Goal: Task Accomplishment & Management: Use online tool/utility

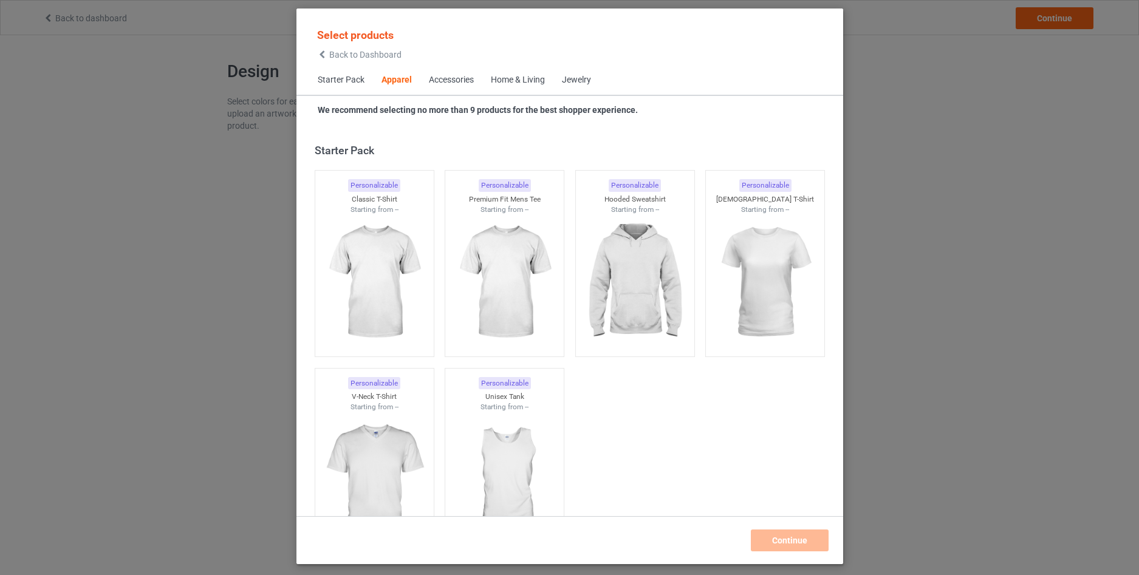
scroll to position [453, 0]
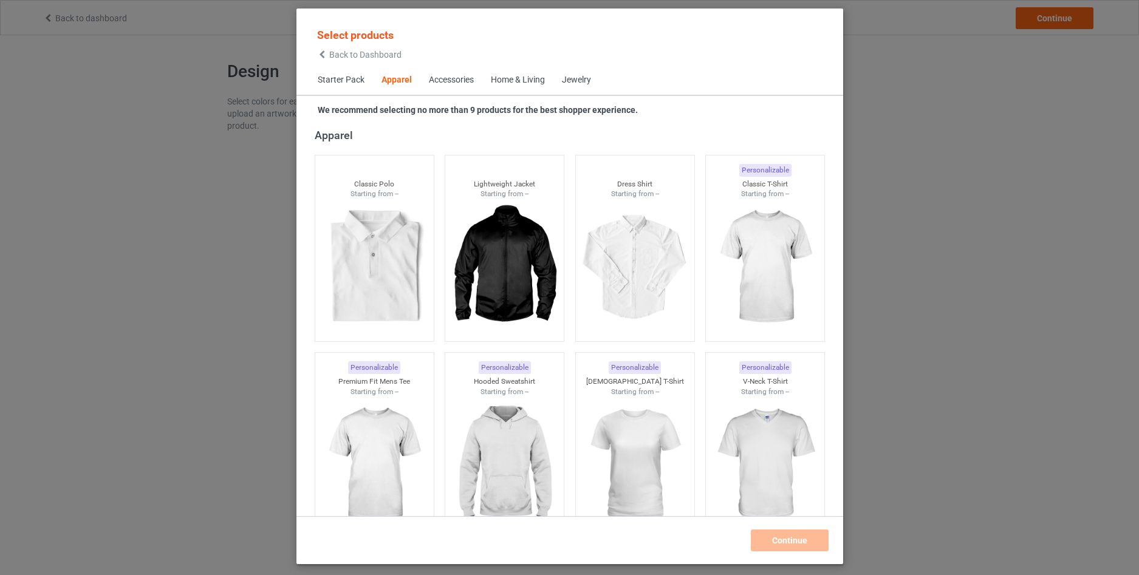
click at [324, 50] on icon at bounding box center [322, 54] width 10 height 9
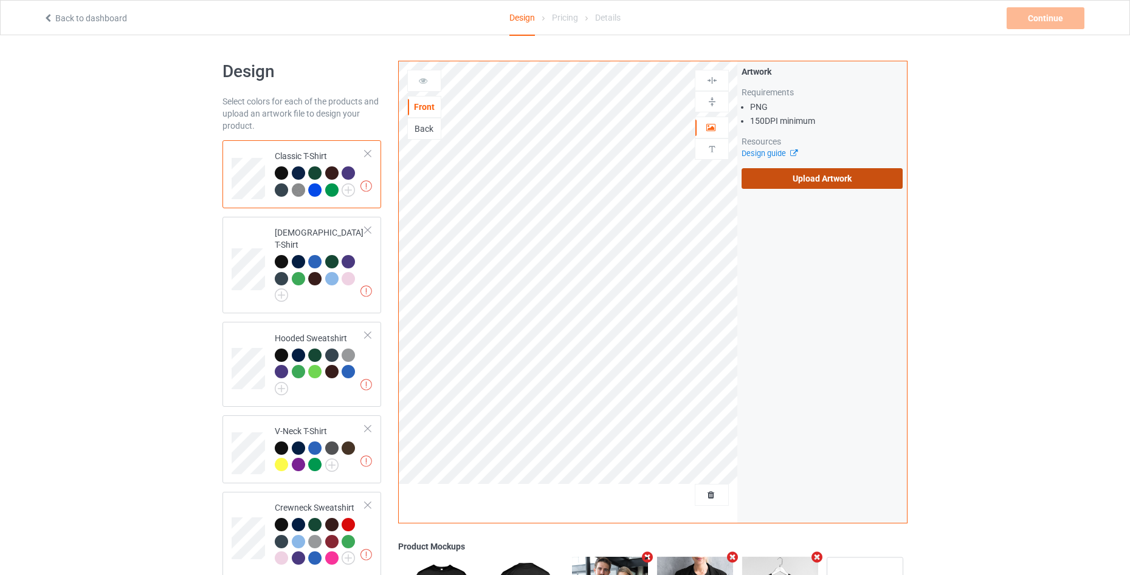
click at [753, 179] on label "Upload Artwork" at bounding box center [821, 178] width 161 height 21
click at [0, 0] on input "Upload Artwork" at bounding box center [0, 0] width 0 height 0
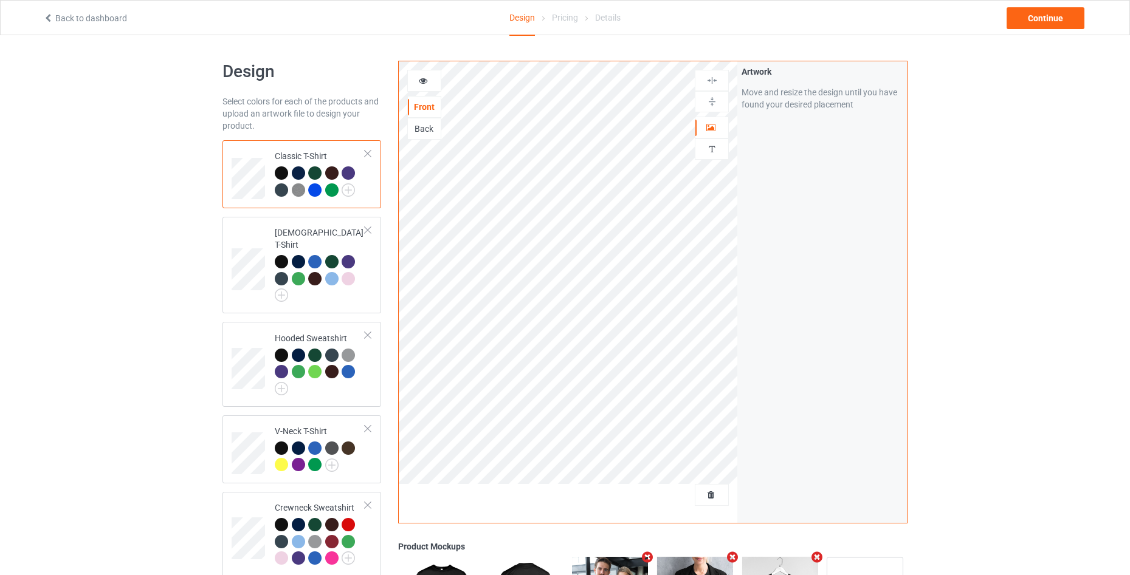
click at [418, 81] on icon at bounding box center [423, 79] width 10 height 9
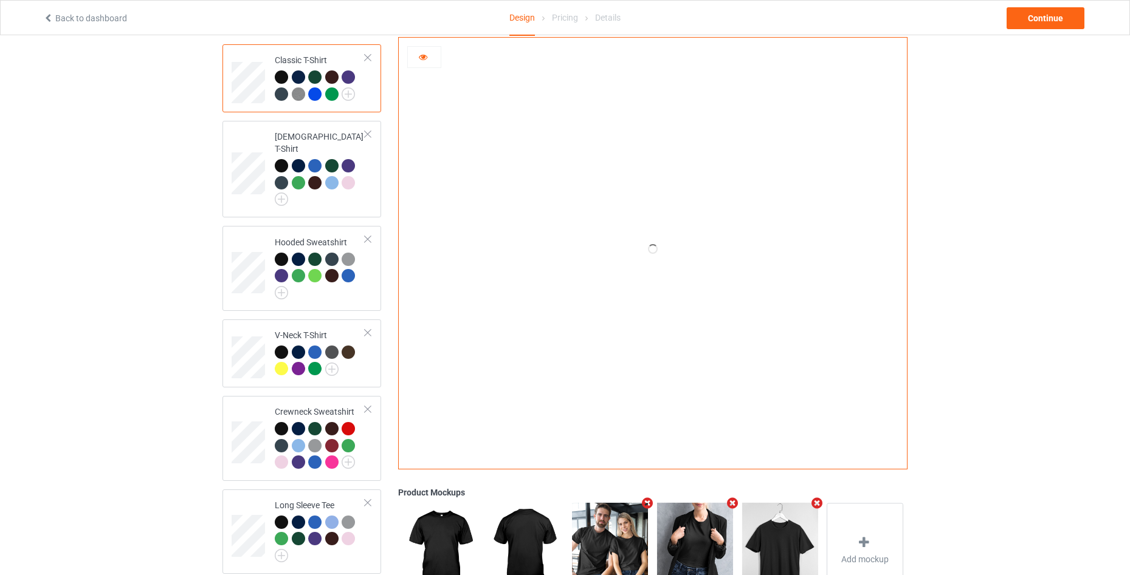
scroll to position [162, 0]
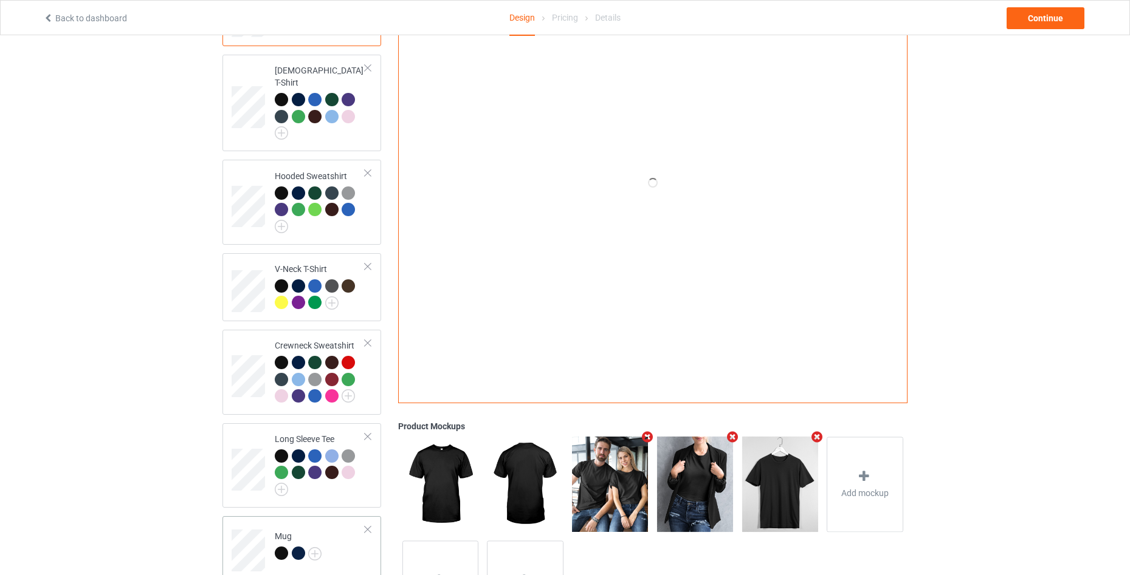
click at [365, 526] on div at bounding box center [367, 530] width 9 height 9
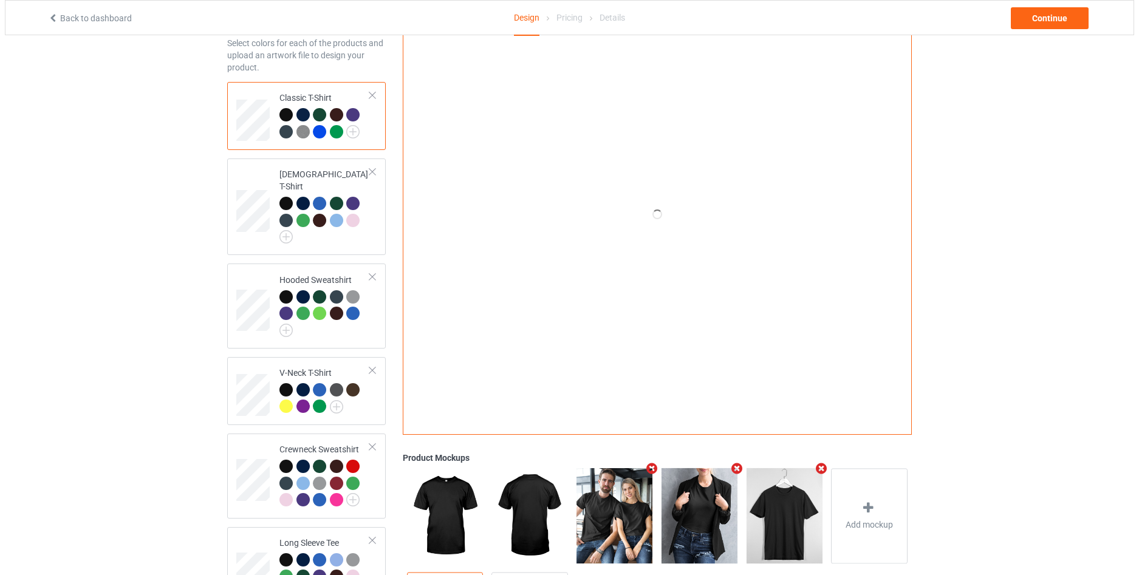
scroll to position [0, 0]
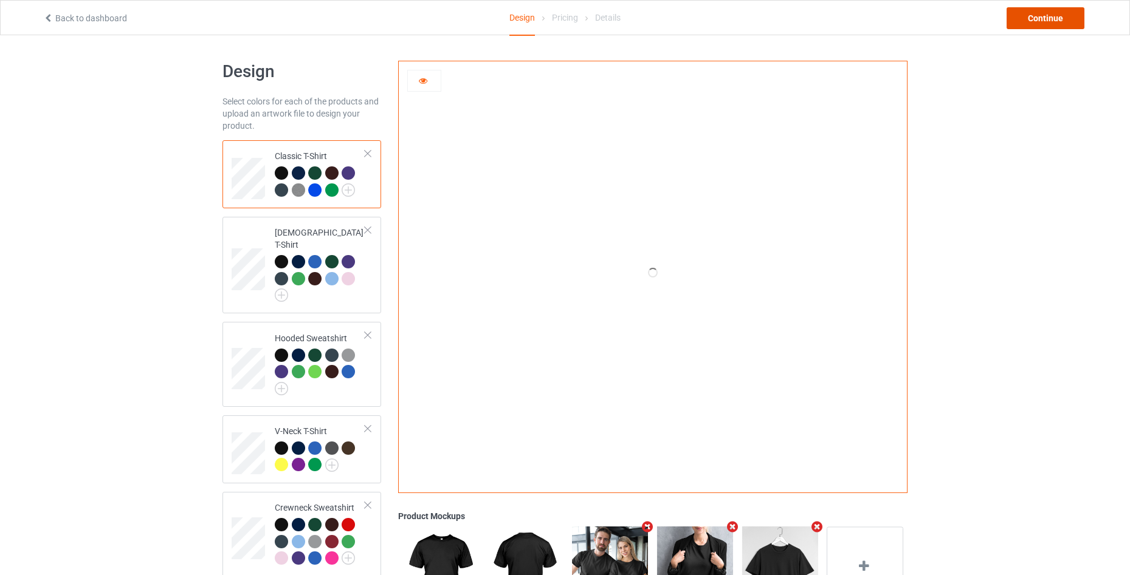
click at [1041, 22] on div "Continue" at bounding box center [1045, 18] width 78 height 22
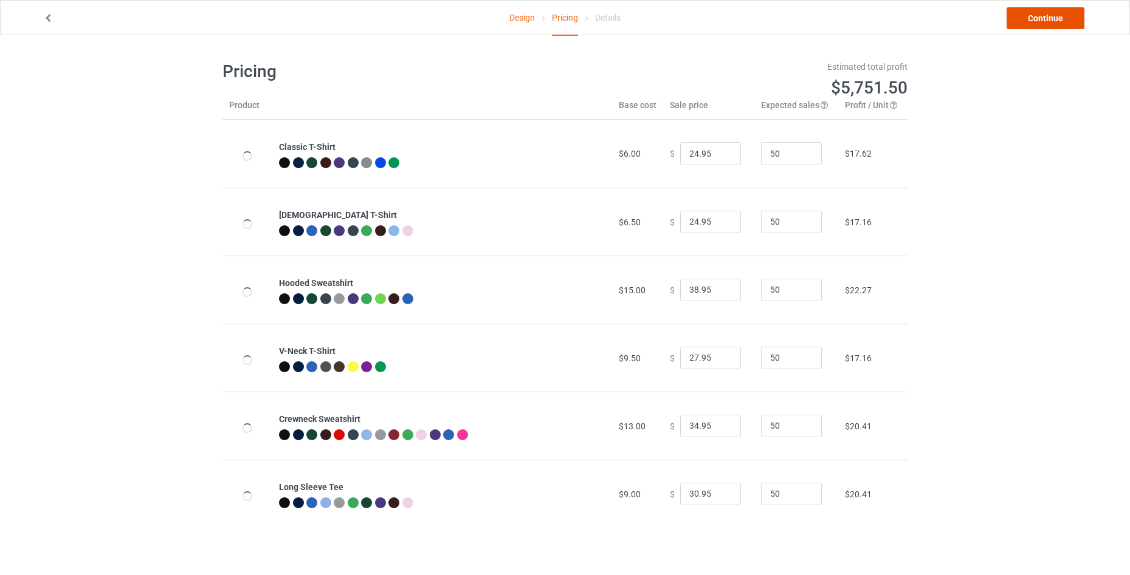
click at [1038, 22] on link "Continue" at bounding box center [1045, 18] width 78 height 22
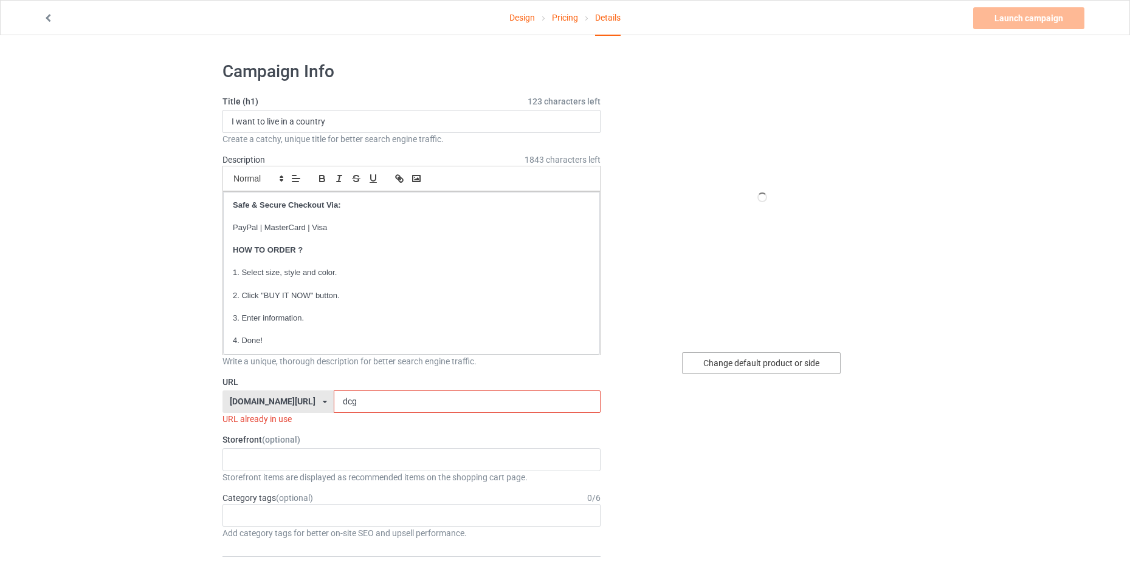
click at [703, 369] on div "Change default product or side" at bounding box center [761, 363] width 159 height 22
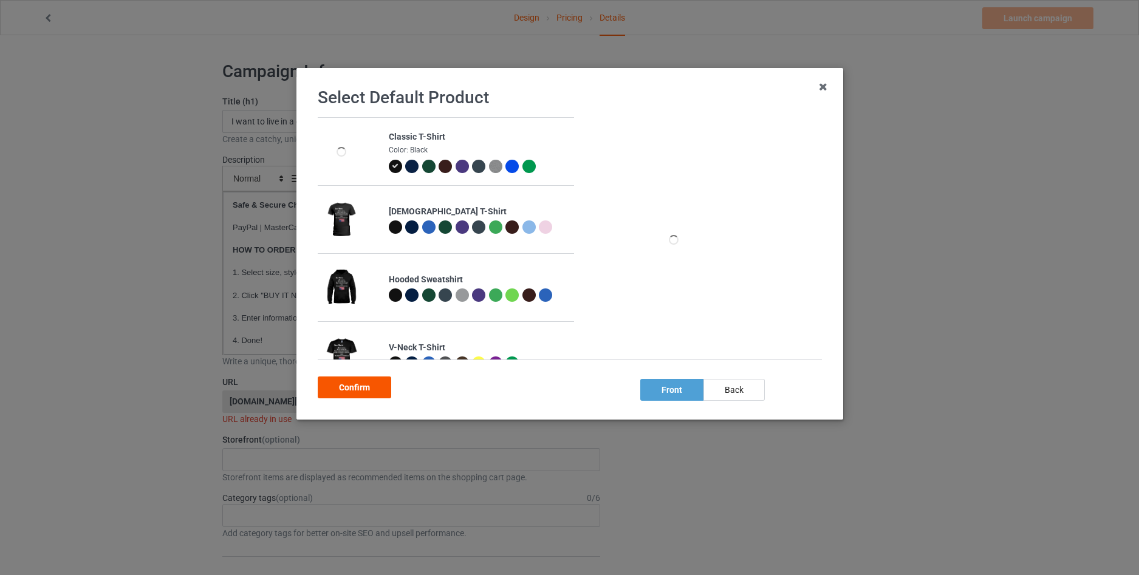
click at [348, 392] on div "Confirm" at bounding box center [355, 388] width 74 height 22
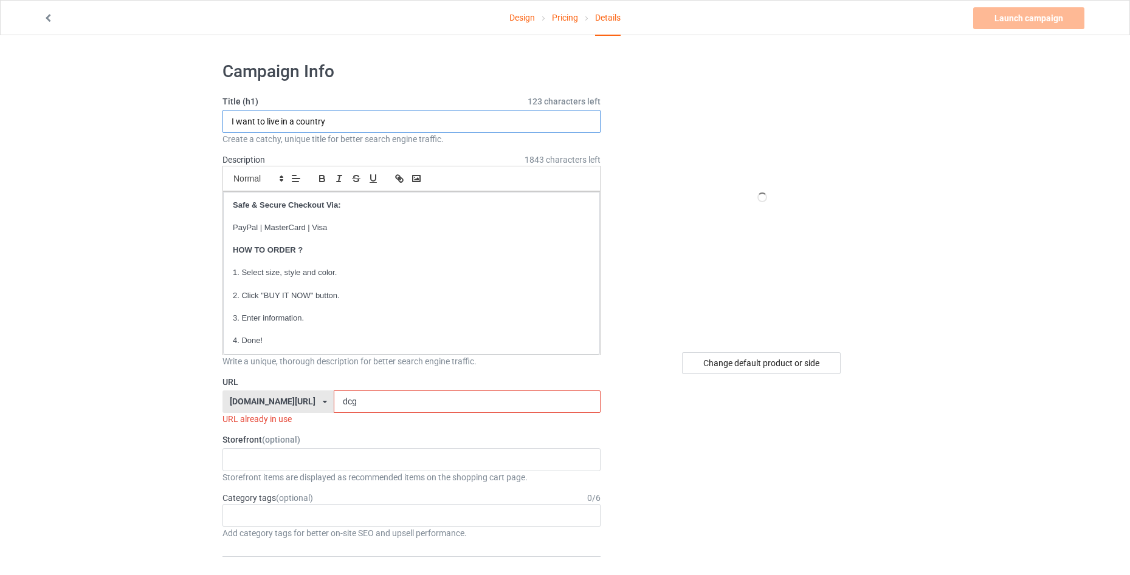
drag, startPoint x: 335, startPoint y: 126, endPoint x: 187, endPoint y: 126, distance: 148.9
type input "DEAR WORLD"
click at [406, 401] on input "dcg" at bounding box center [467, 402] width 266 height 23
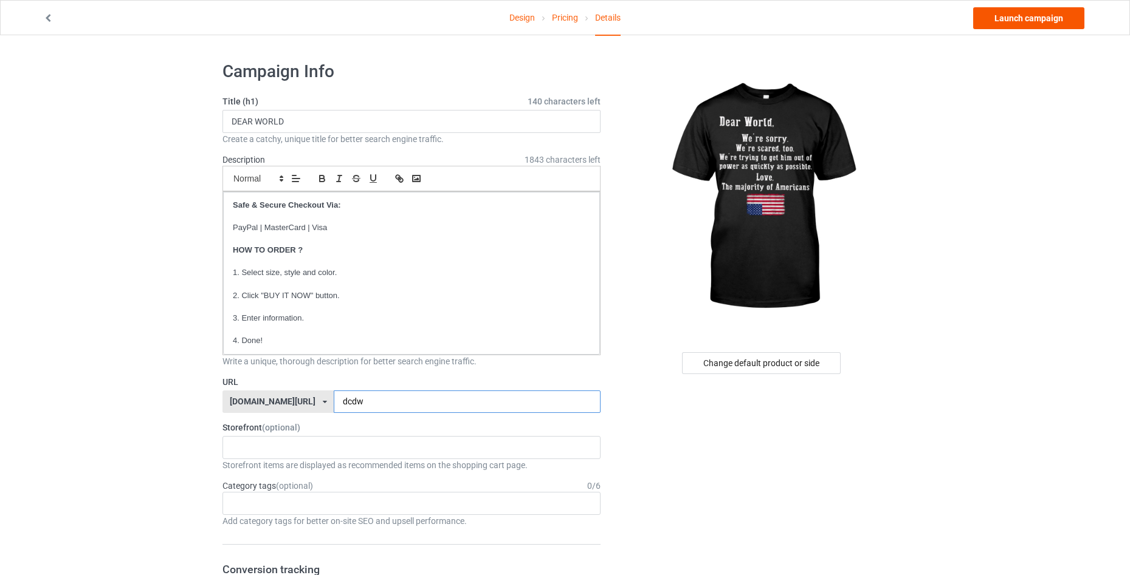
type input "dcdw"
click at [1049, 18] on link "Launch campaign" at bounding box center [1028, 18] width 111 height 22
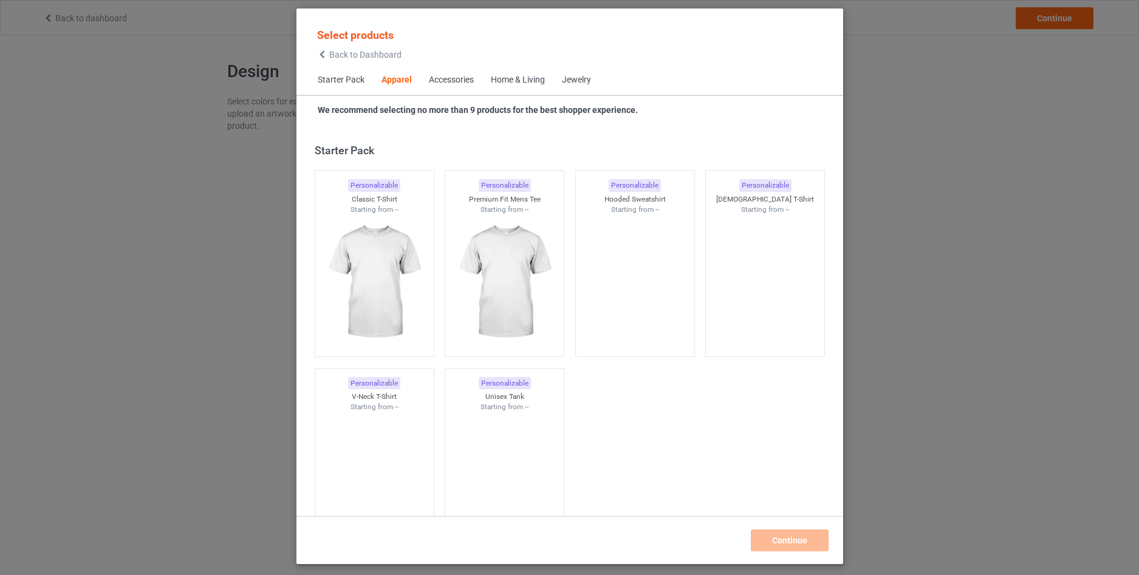
scroll to position [453, 0]
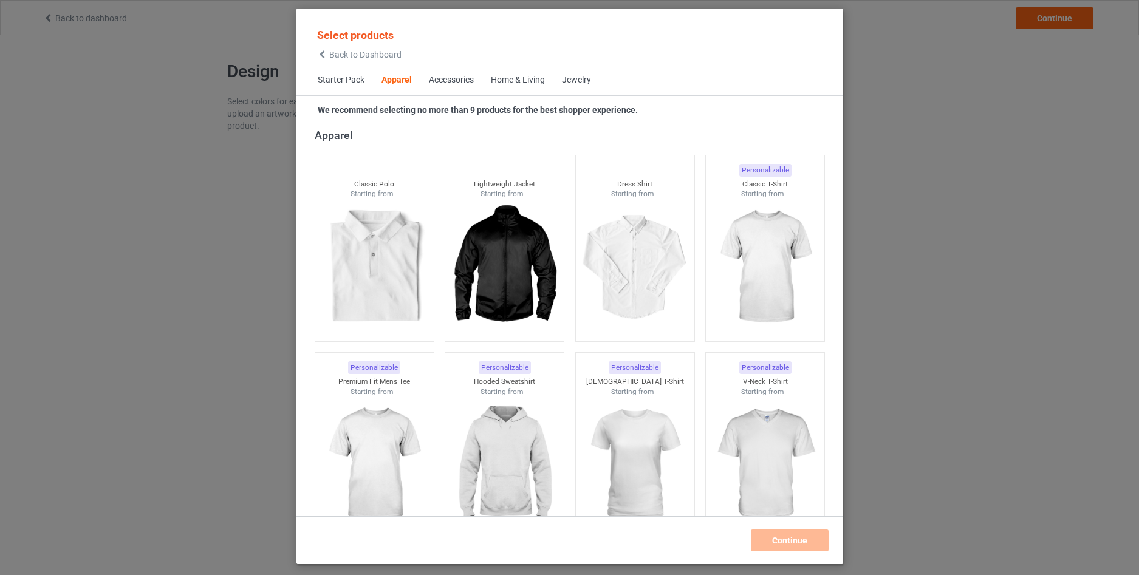
click at [323, 53] on icon at bounding box center [322, 54] width 10 height 9
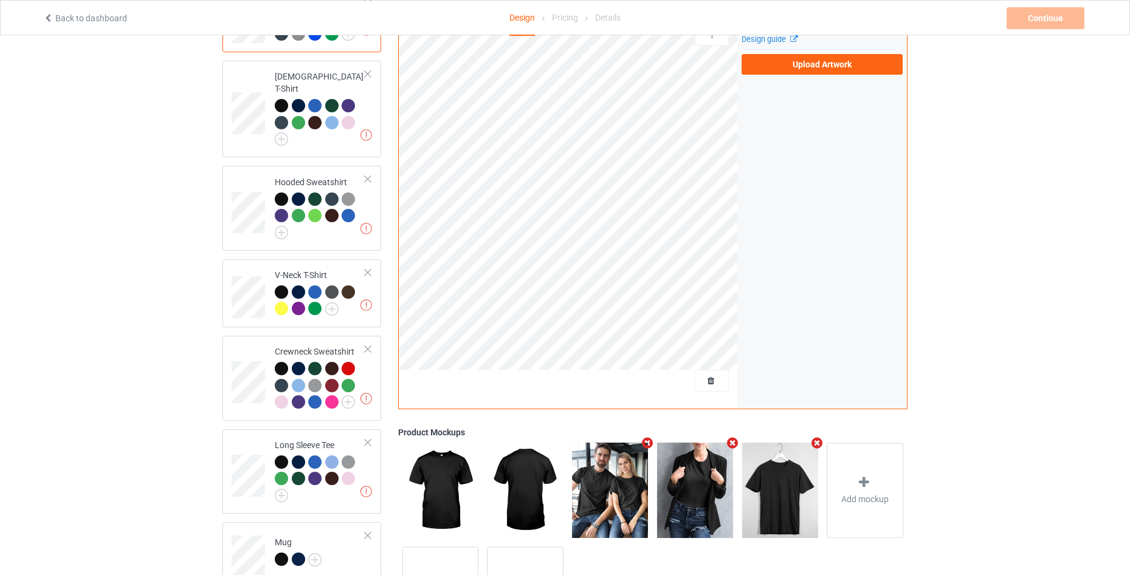
scroll to position [245, 0]
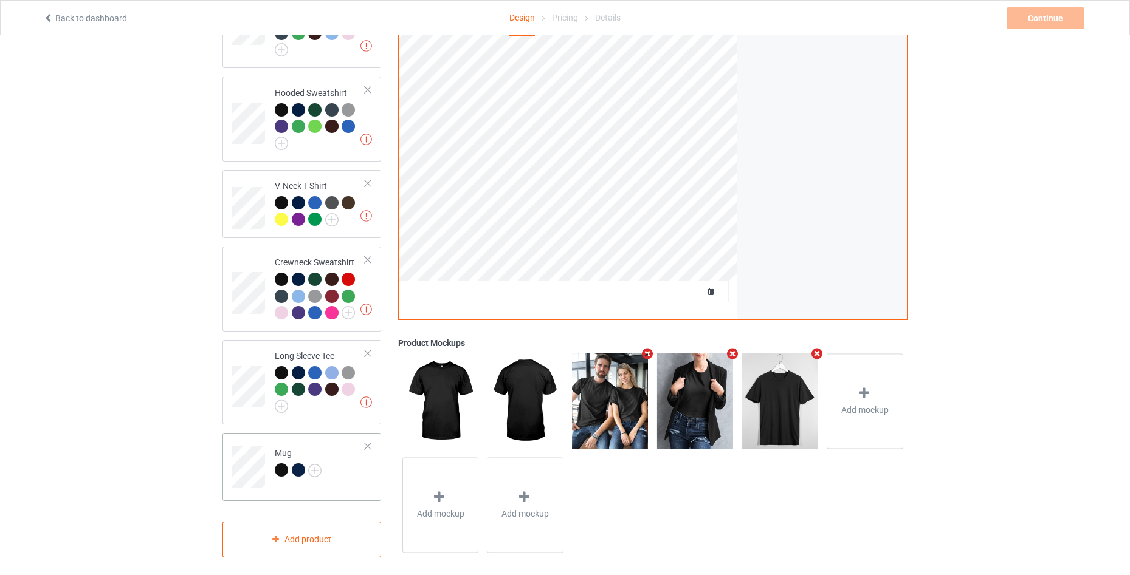
click at [360, 468] on td "Mug" at bounding box center [320, 463] width 104 height 50
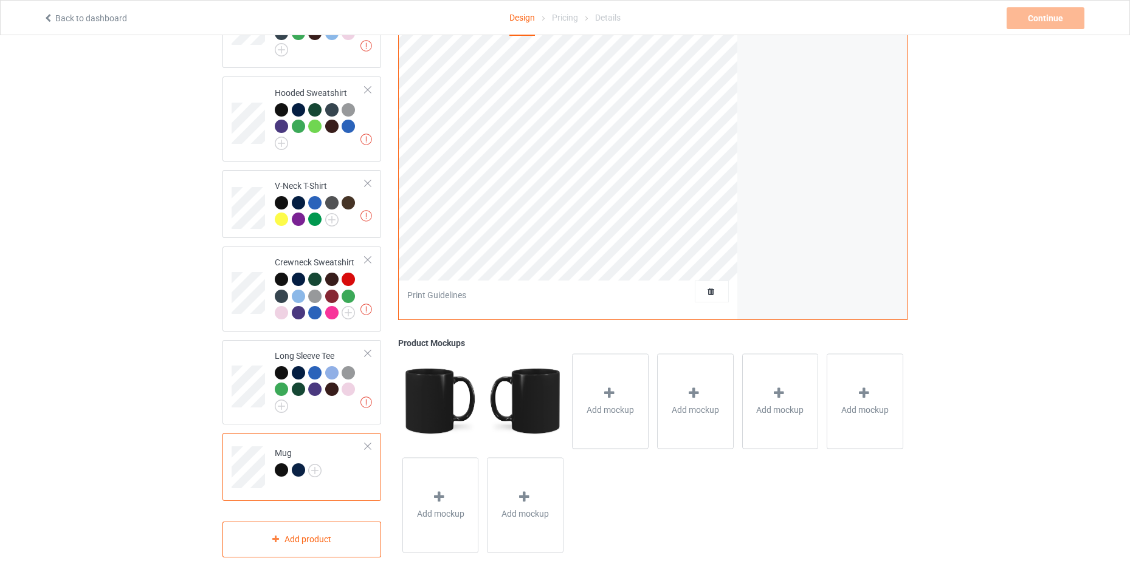
scroll to position [2, 0]
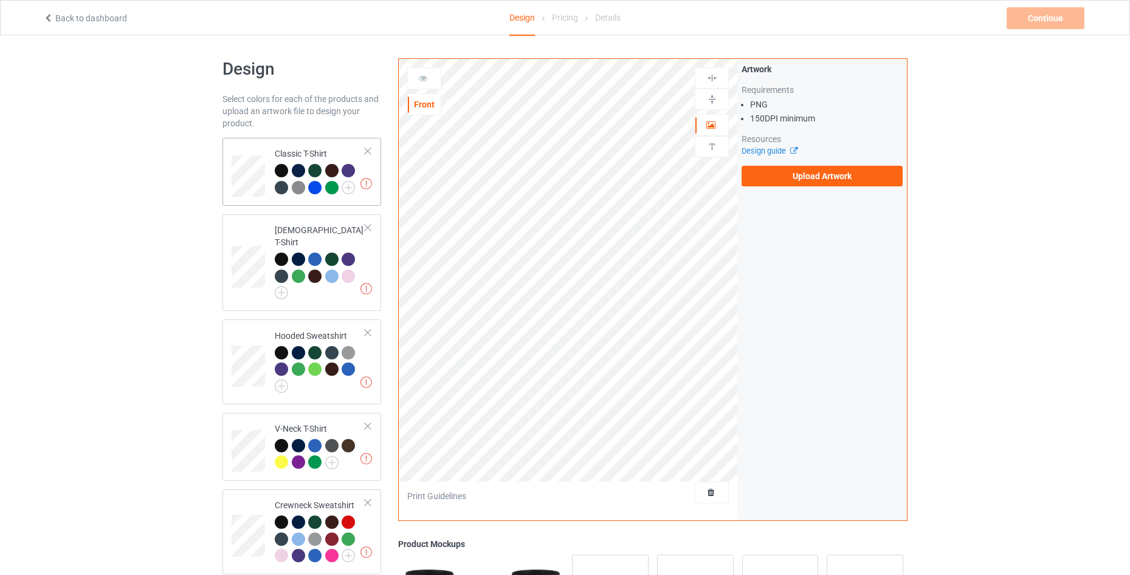
click at [358, 204] on div "Missing artworks Classic T-Shirt" at bounding box center [301, 172] width 159 height 68
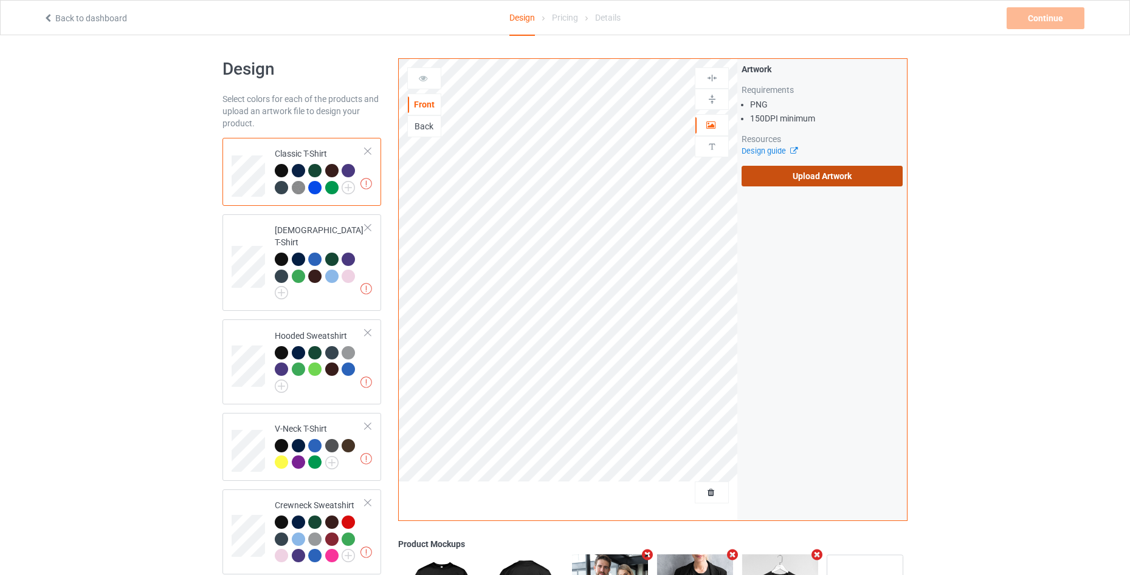
click at [823, 171] on label "Upload Artwork" at bounding box center [821, 176] width 161 height 21
click at [0, 0] on input "Upload Artwork" at bounding box center [0, 0] width 0 height 0
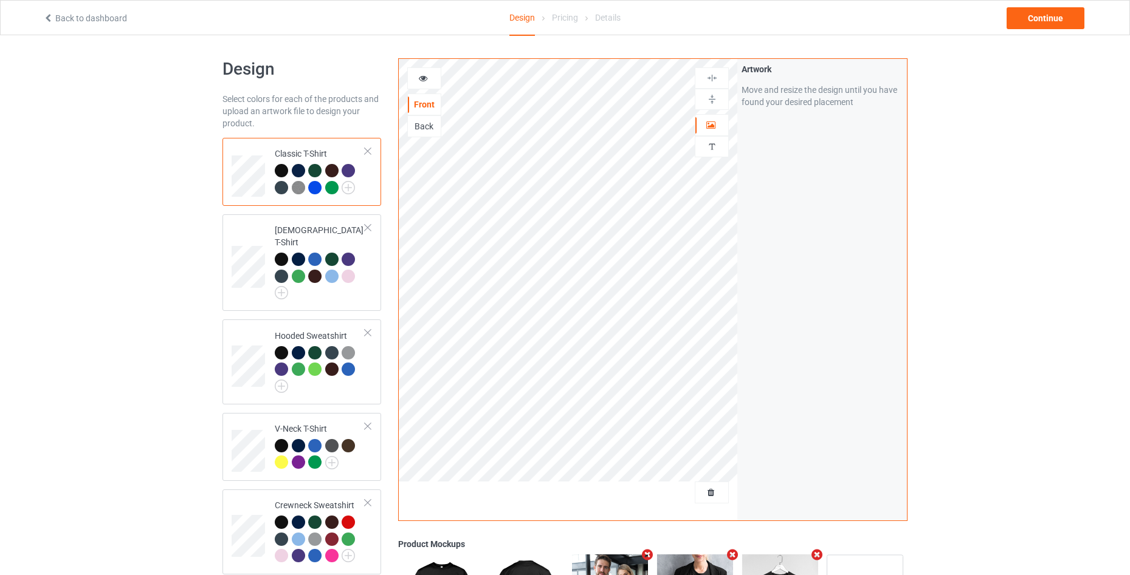
click at [423, 77] on icon at bounding box center [423, 76] width 10 height 9
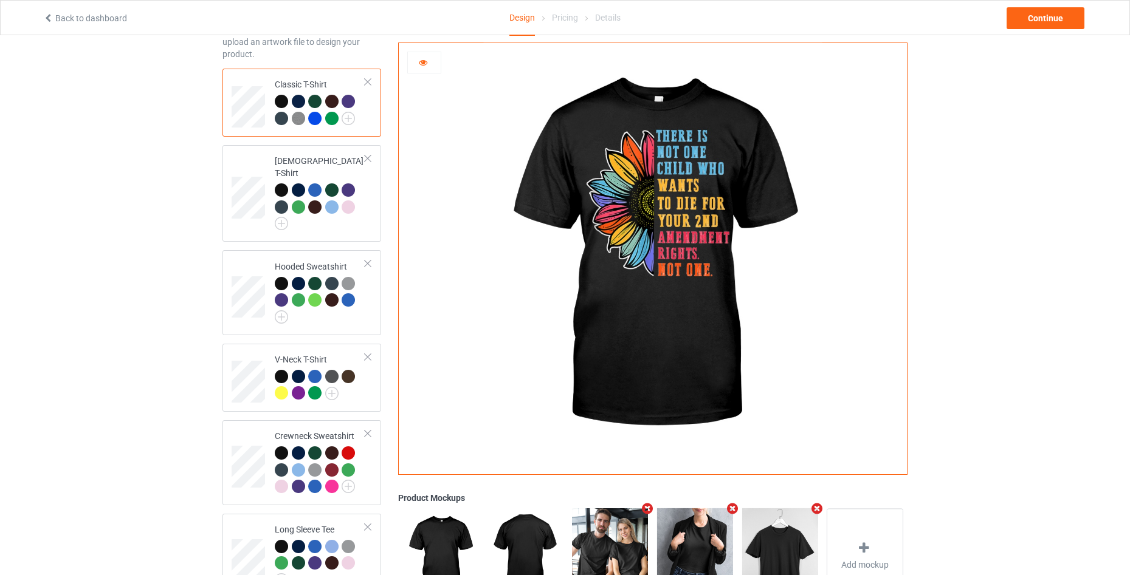
scroll to position [243, 0]
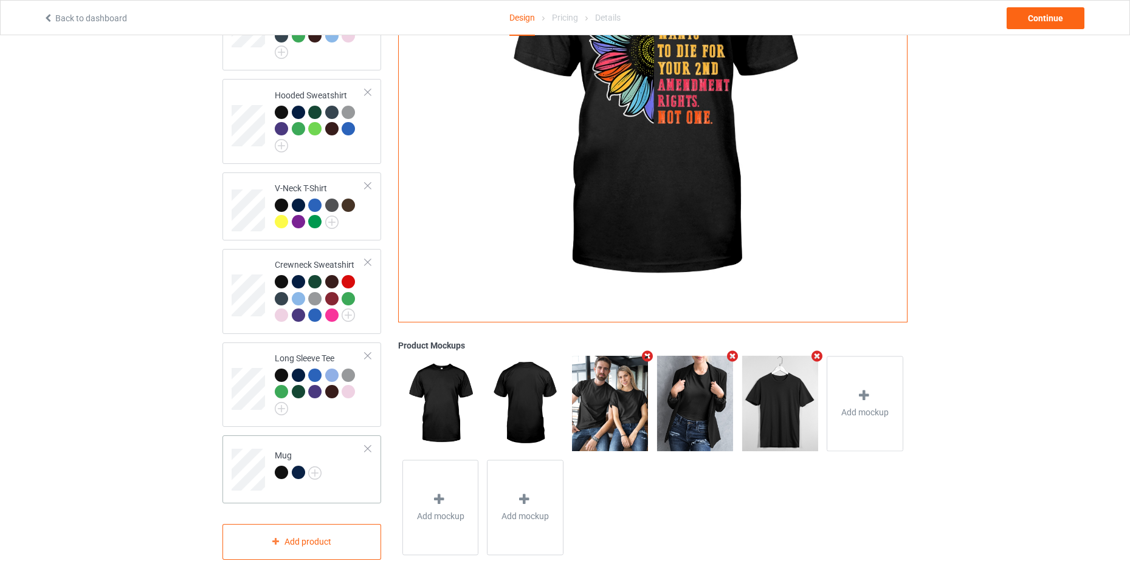
click at [374, 461] on div "Mug" at bounding box center [301, 470] width 159 height 68
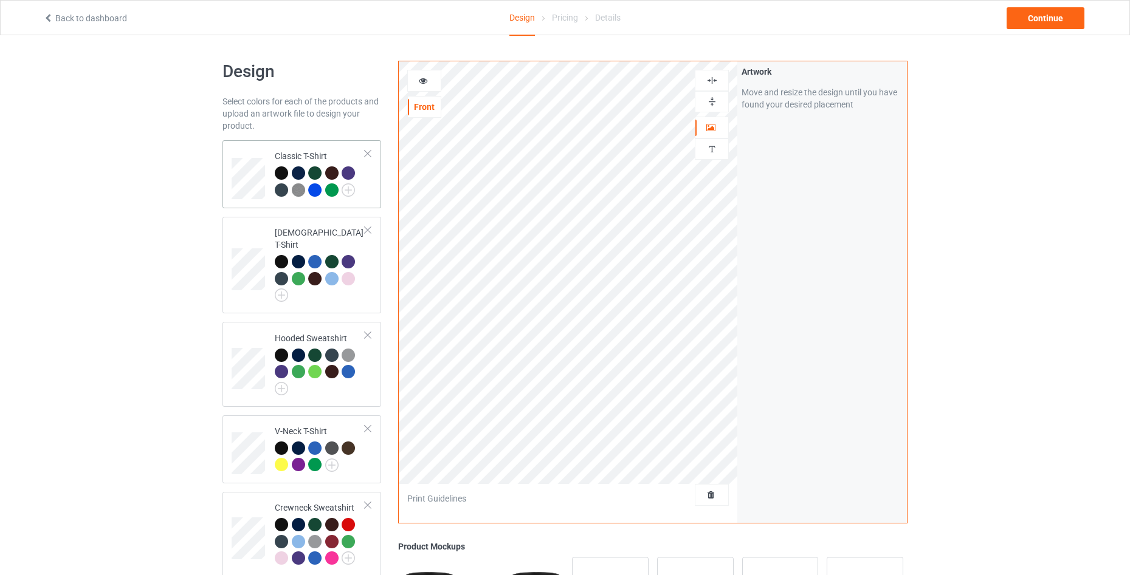
click at [371, 198] on td "Classic T-Shirt" at bounding box center [320, 174] width 104 height 58
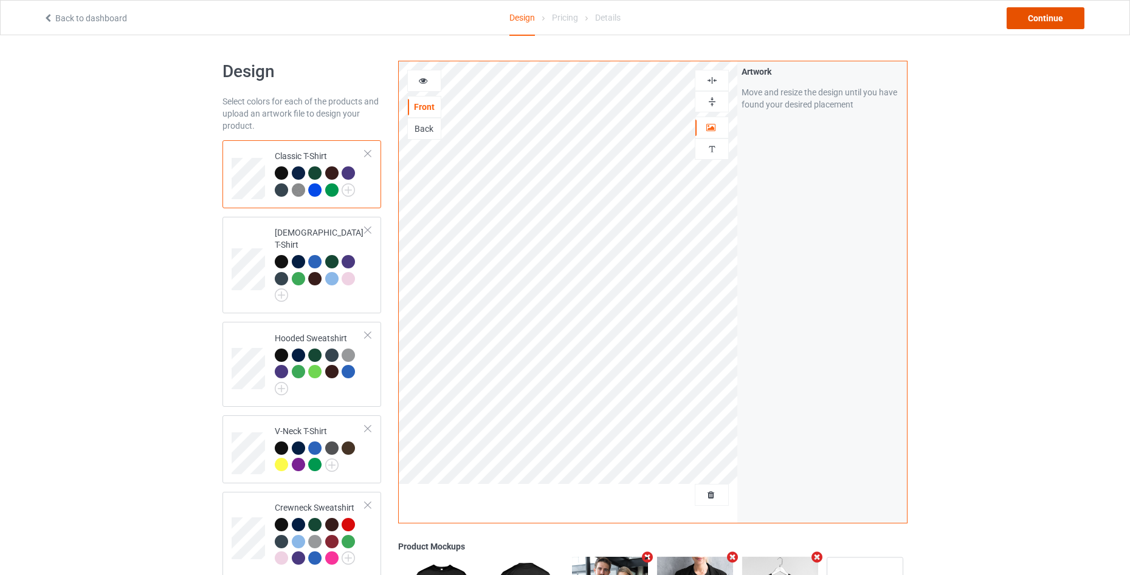
click at [1040, 21] on div "Continue" at bounding box center [1045, 18] width 78 height 22
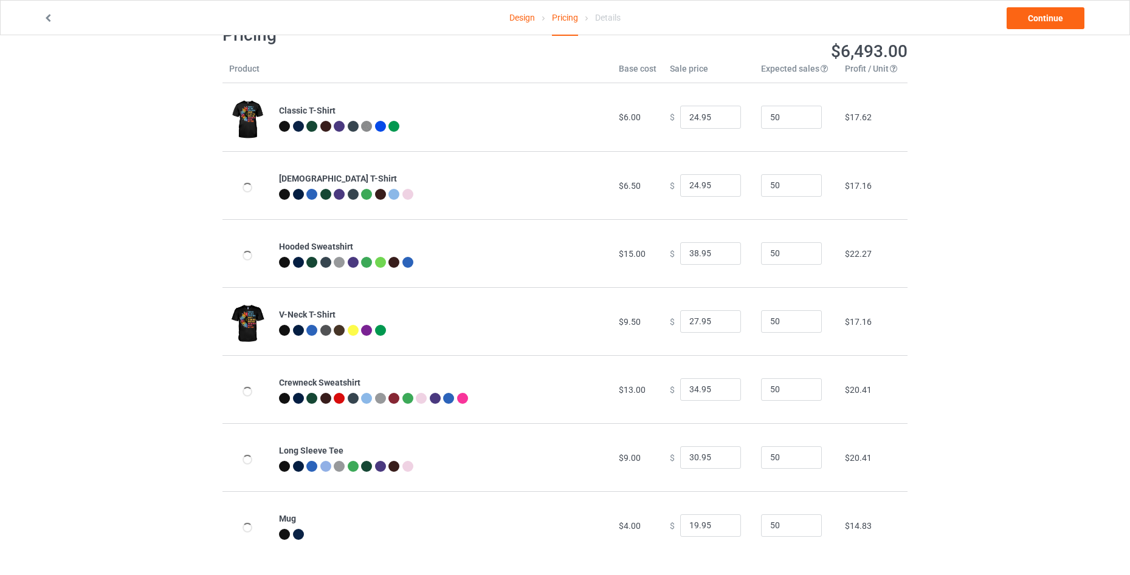
scroll to position [47, 0]
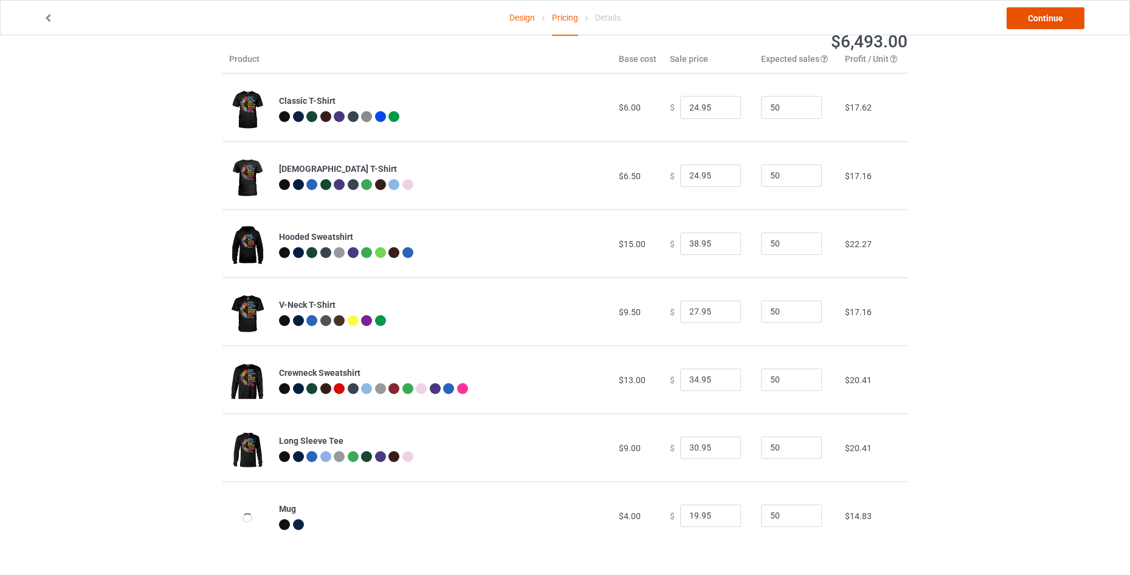
click at [1033, 21] on link "Continue" at bounding box center [1045, 18] width 78 height 22
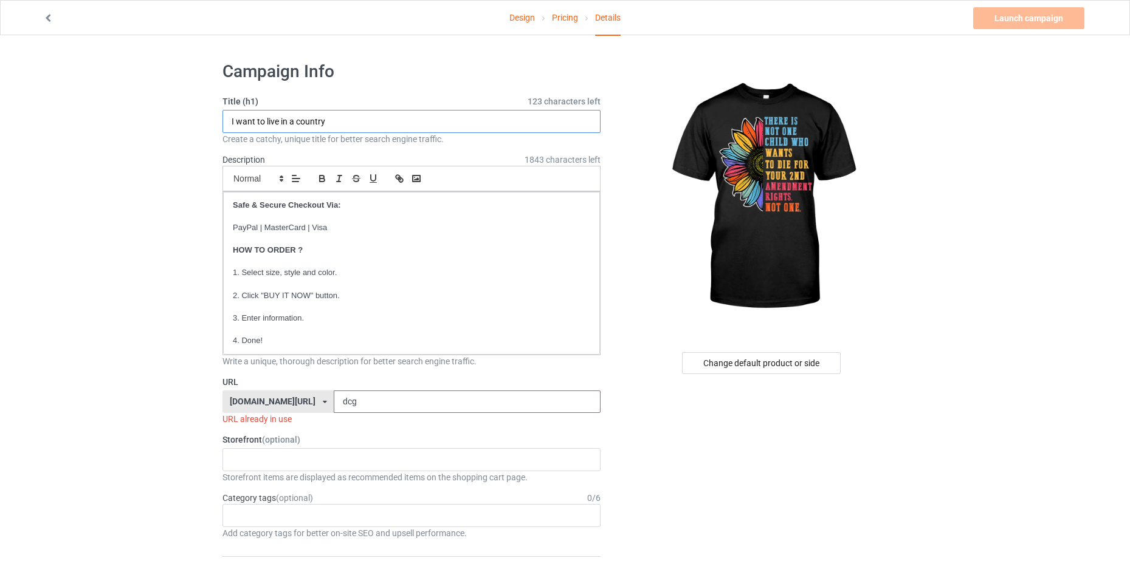
drag, startPoint x: 354, startPoint y: 128, endPoint x: 143, endPoint y: 127, distance: 210.9
paste input "There is not one child"
type input "There is not one child"
click at [408, 399] on input "dcg" at bounding box center [467, 402] width 266 height 23
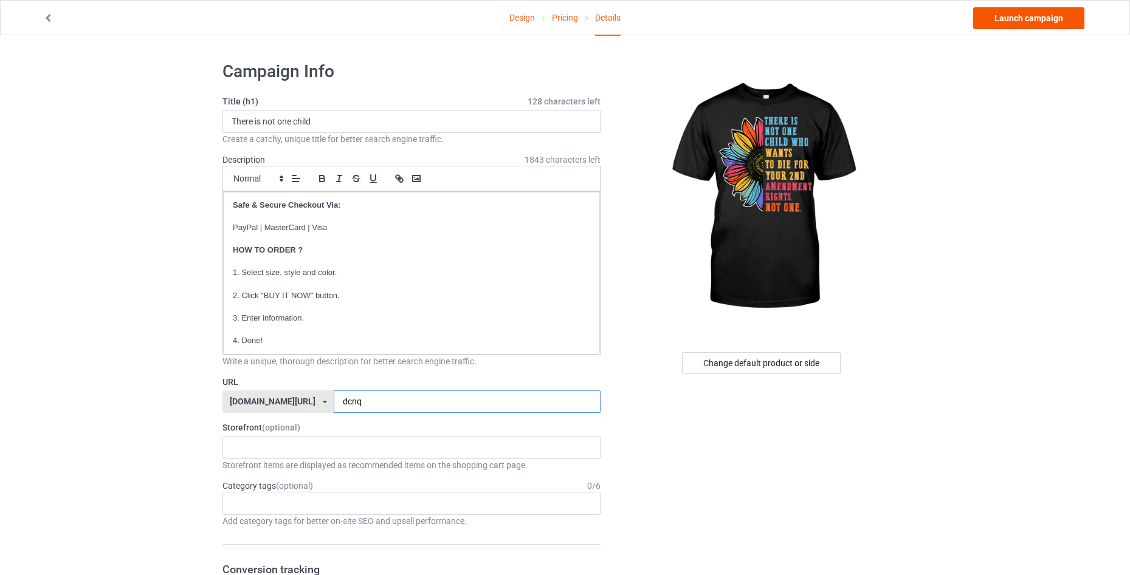
type input "dcnq"
click at [1003, 21] on link "Launch campaign" at bounding box center [1028, 18] width 111 height 22
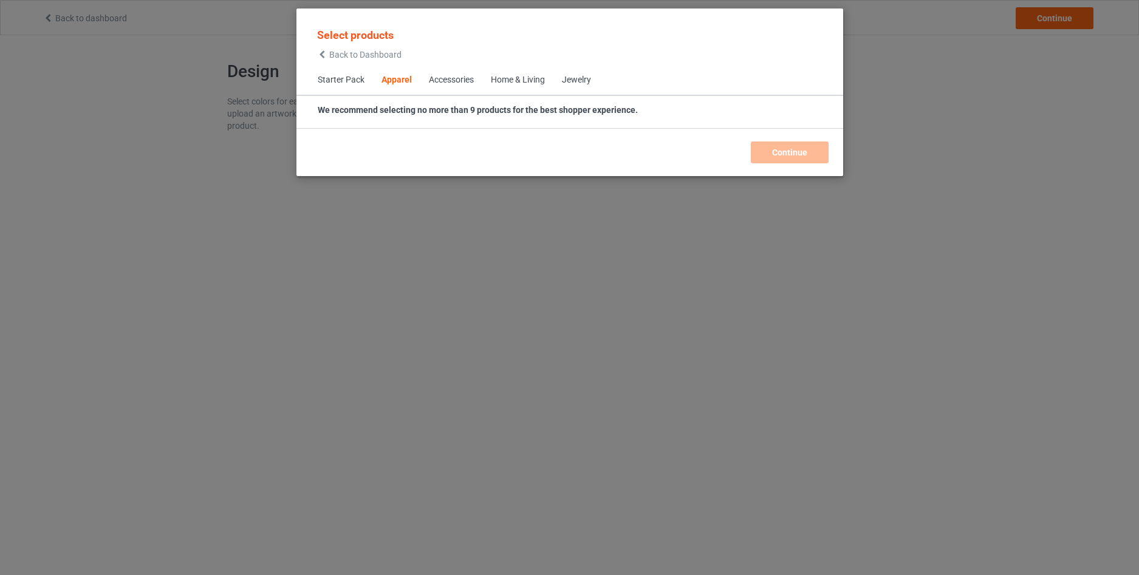
scroll to position [453, 0]
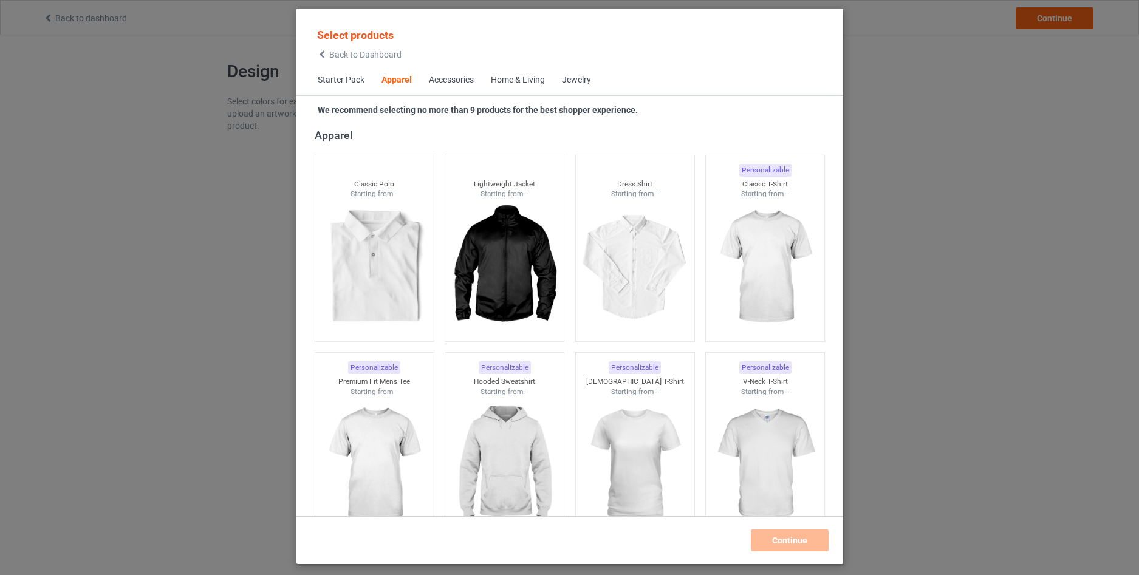
click at [350, 58] on span "Back to Dashboard" at bounding box center [365, 55] width 72 height 10
